Goal: Understand process/instructions

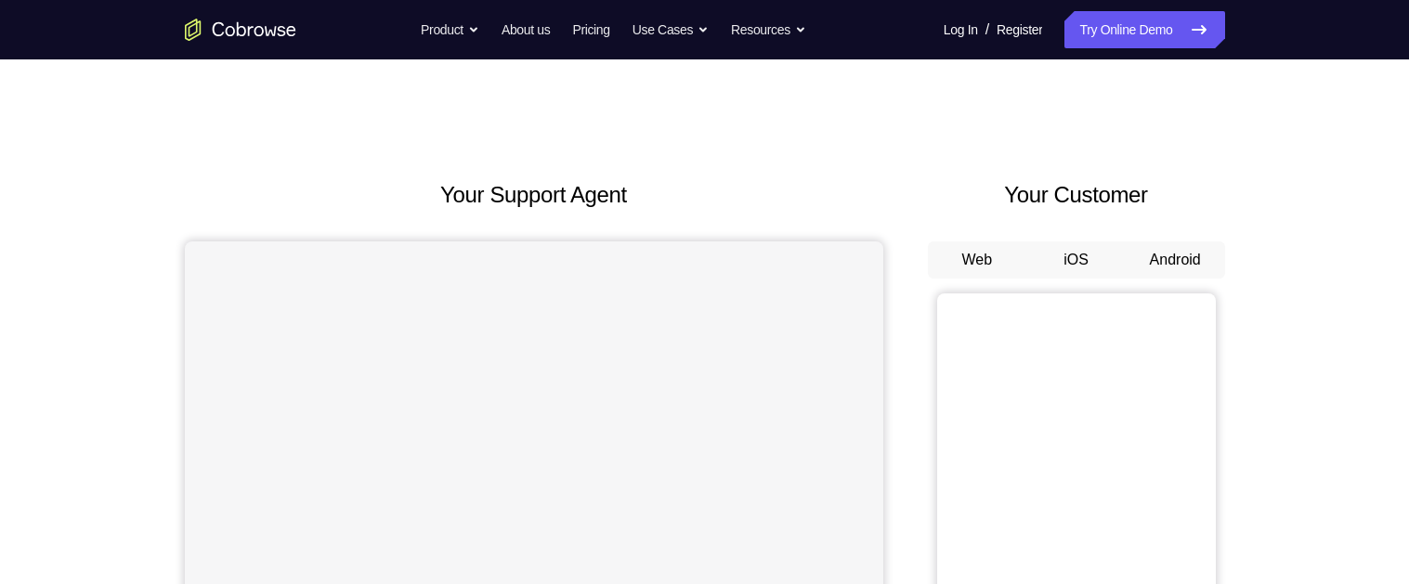
scroll to position [136, 0]
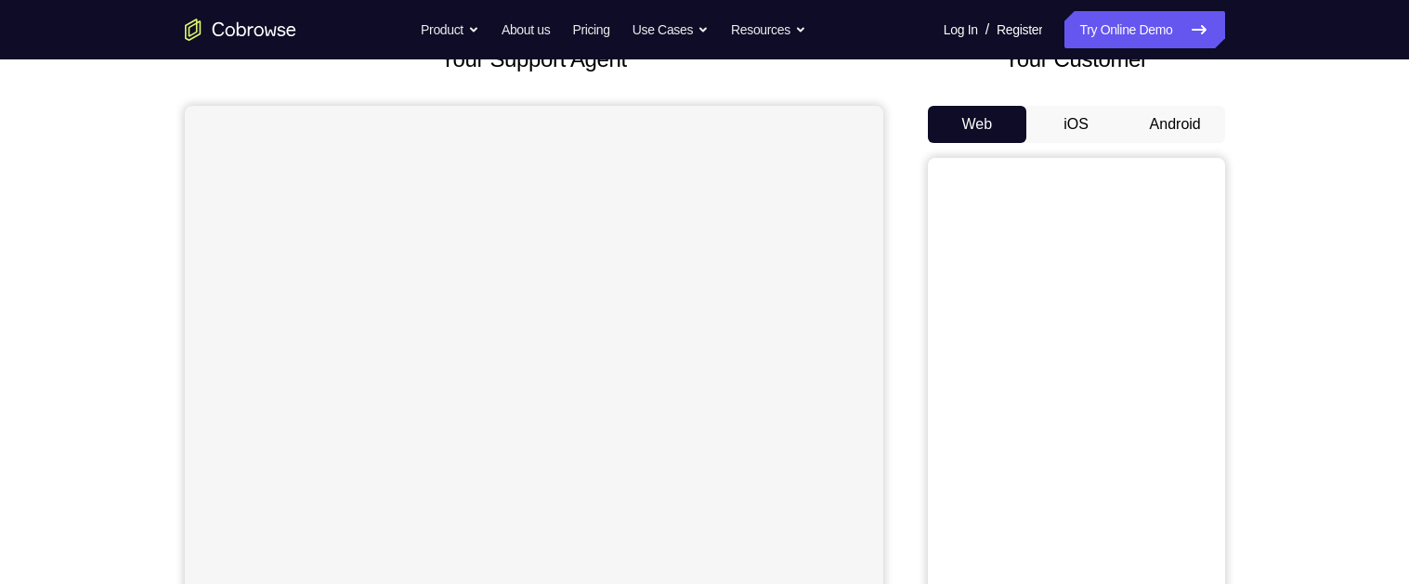
click at [1160, 122] on button "Android" at bounding box center [1174, 124] width 99 height 37
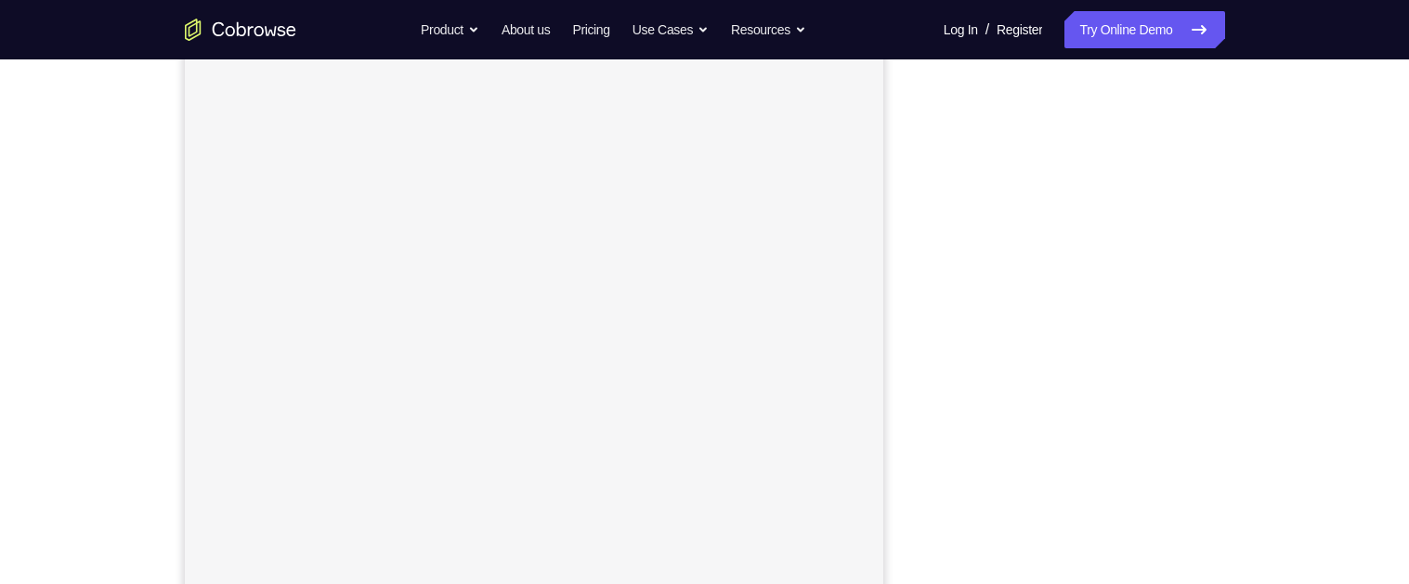
scroll to position [240, 0]
click at [1237, 239] on div "Your Support Agent Your Customer Web iOS Android Next Steps We’d be happy to gi…" at bounding box center [704, 432] width 1189 height 1225
click at [1238, 324] on div "Your Support Agent Your Customer Web iOS Android Next Steps We’d be happy to gi…" at bounding box center [704, 382] width 1189 height 1225
click at [1237, 331] on div "Your Support Agent Your Customer Web iOS Android Next Steps We’d be happy to gi…" at bounding box center [704, 382] width 1189 height 1225
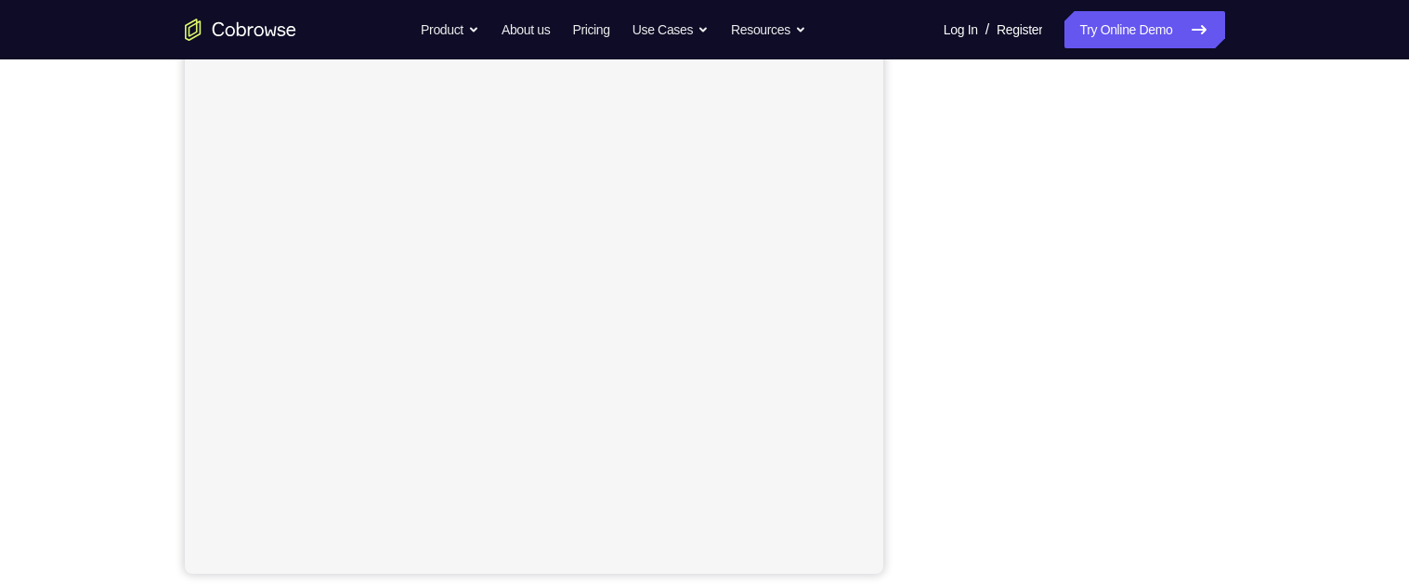
click at [1245, 331] on div "Your Support Agent Your Customer Web iOS Android Next Steps We’d be happy to gi…" at bounding box center [704, 382] width 1189 height 1225
click at [1238, 334] on div "Your Support Agent Your Customer Web iOS Android Next Steps We’d be happy to gi…" at bounding box center [704, 382] width 1189 height 1225
click at [1243, 332] on div "Your Support Agent Your Customer Web iOS Android Next Steps We’d be happy to gi…" at bounding box center [704, 382] width 1189 height 1225
click at [1249, 329] on div "Your Support Agent Your Customer Web iOS Android Next Steps We’d be happy to gi…" at bounding box center [704, 382] width 1189 height 1225
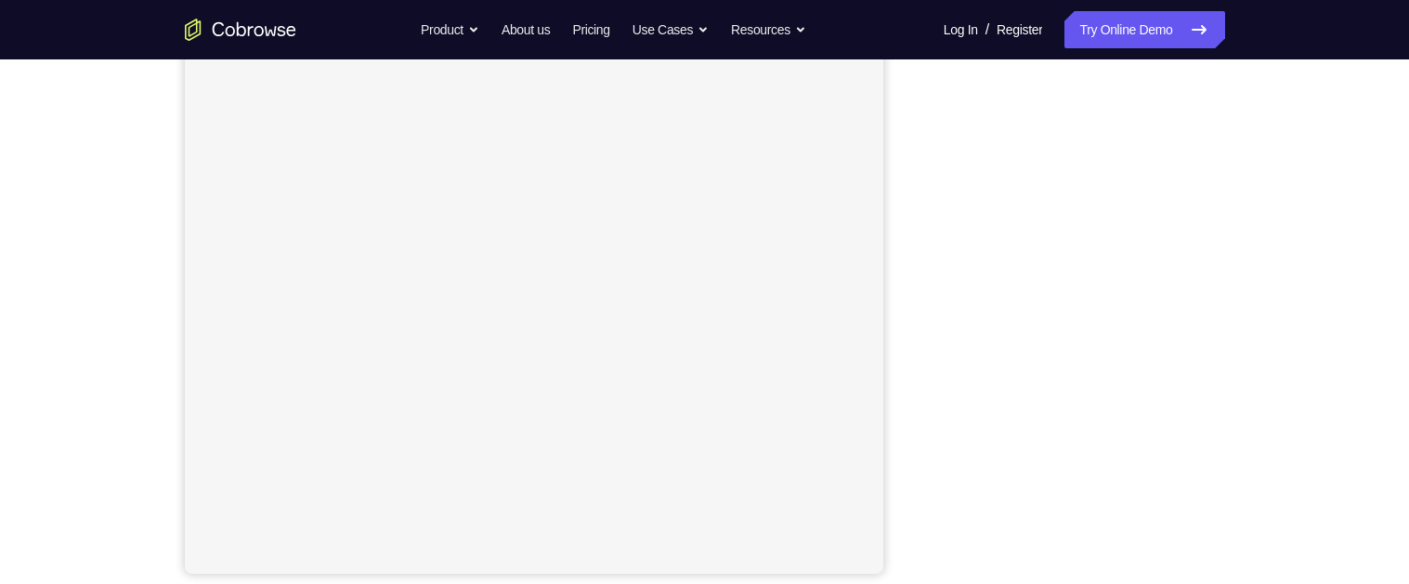
click at [1258, 331] on div "Your Support Agent Your Customer Web iOS Android Next Steps We’d be happy to gi…" at bounding box center [704, 382] width 1189 height 1225
click at [1246, 332] on div "Your Support Agent Your Customer Web iOS Android Next Steps We’d be happy to gi…" at bounding box center [704, 382] width 1189 height 1225
click at [1241, 338] on div "Your Support Agent Your Customer Web iOS Android Next Steps We’d be happy to gi…" at bounding box center [704, 382] width 1189 height 1225
click at [1237, 344] on div "Your Support Agent Your Customer Web iOS Android Next Steps We’d be happy to gi…" at bounding box center [704, 382] width 1189 height 1225
click at [1243, 346] on div "Your Support Agent Your Customer Web iOS Android Next Steps We’d be happy to gi…" at bounding box center [704, 382] width 1189 height 1225
